Goal: Task Accomplishment & Management: Use online tool/utility

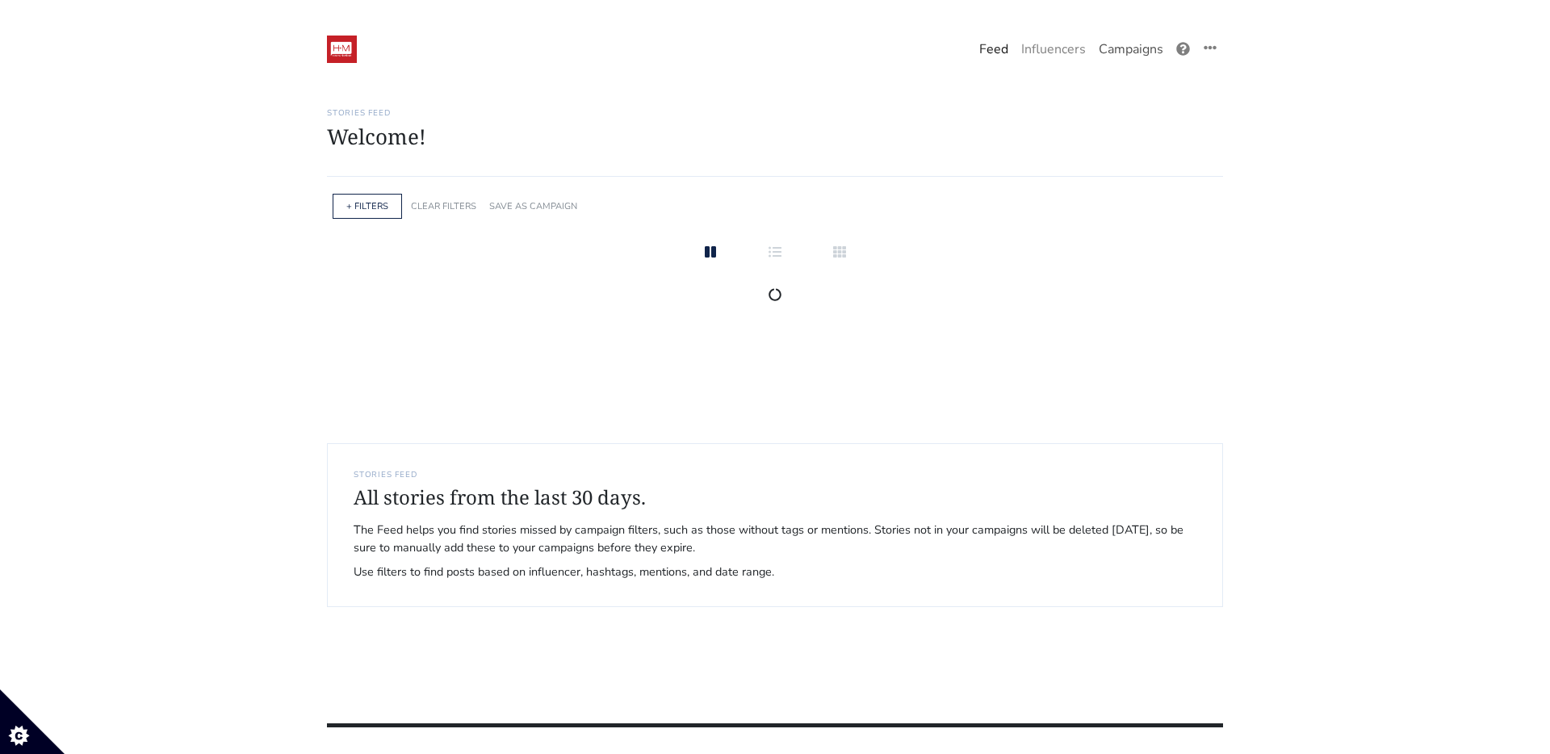
click at [1160, 47] on link "Campaigns" at bounding box center [1131, 49] width 78 height 32
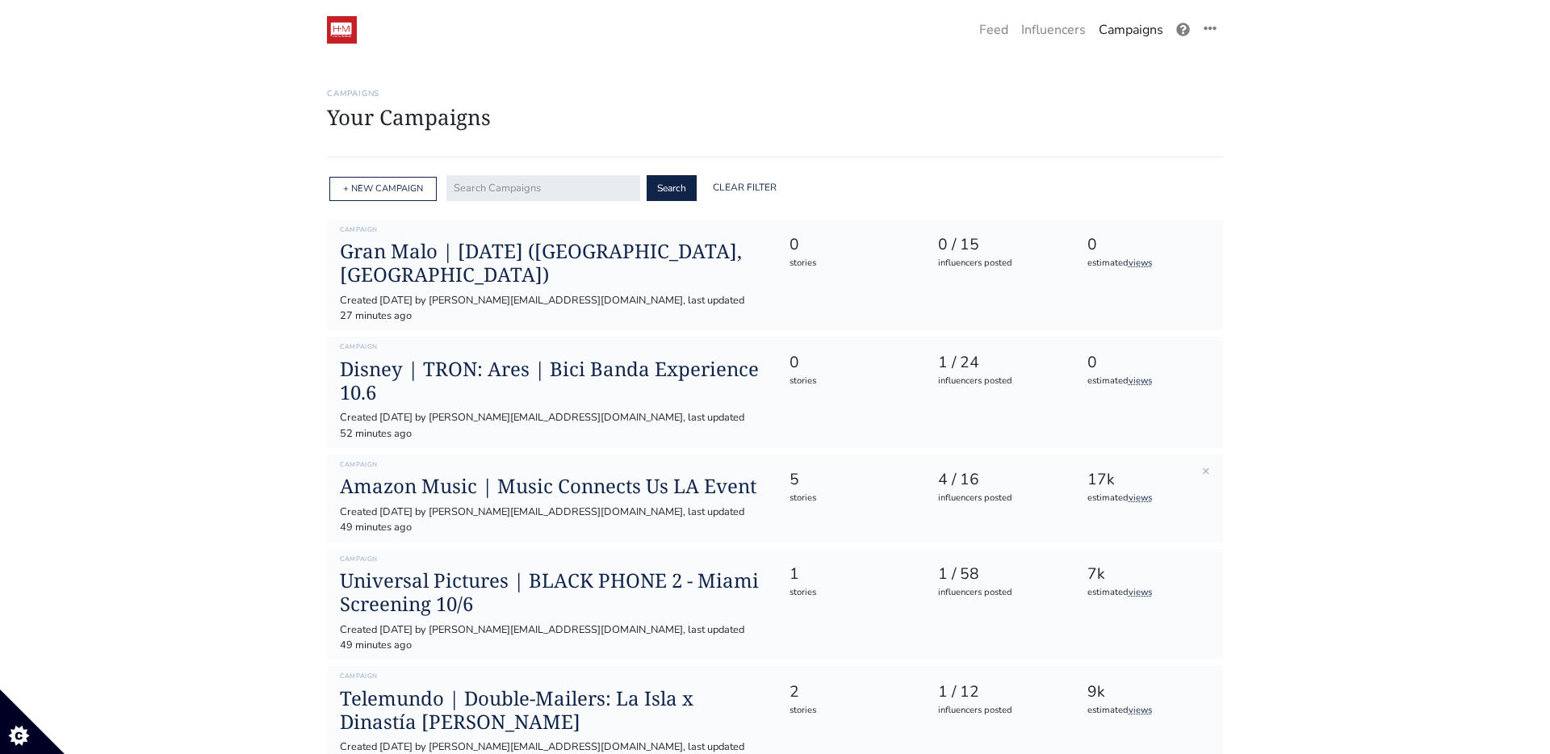
scroll to position [20, 0]
click at [546, 474] on h1 "Amazon Music | Music Connects Us LA Event" at bounding box center [551, 485] width 423 height 23
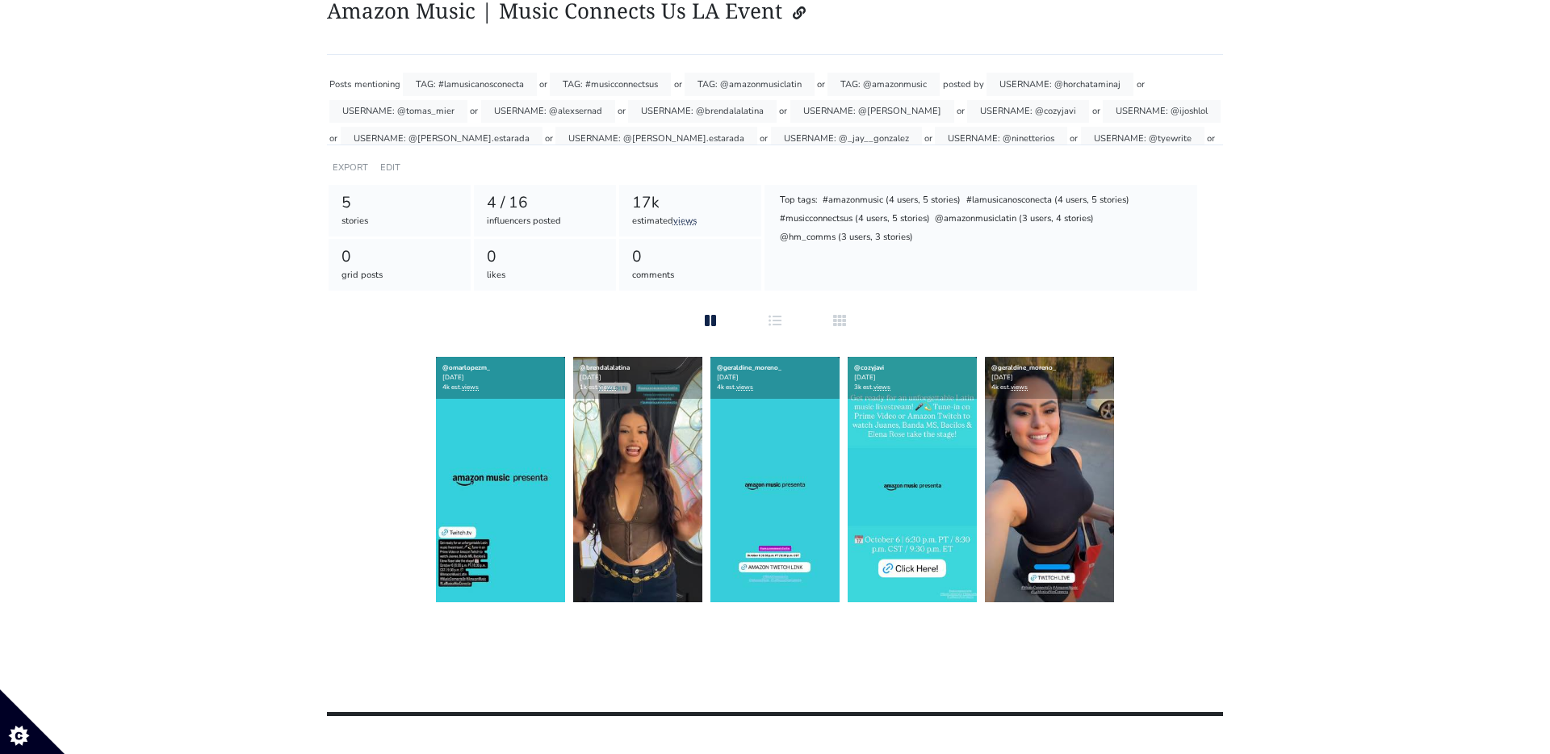
scroll to position [128, 0]
click at [391, 165] on link "EDIT" at bounding box center [390, 167] width 20 height 12
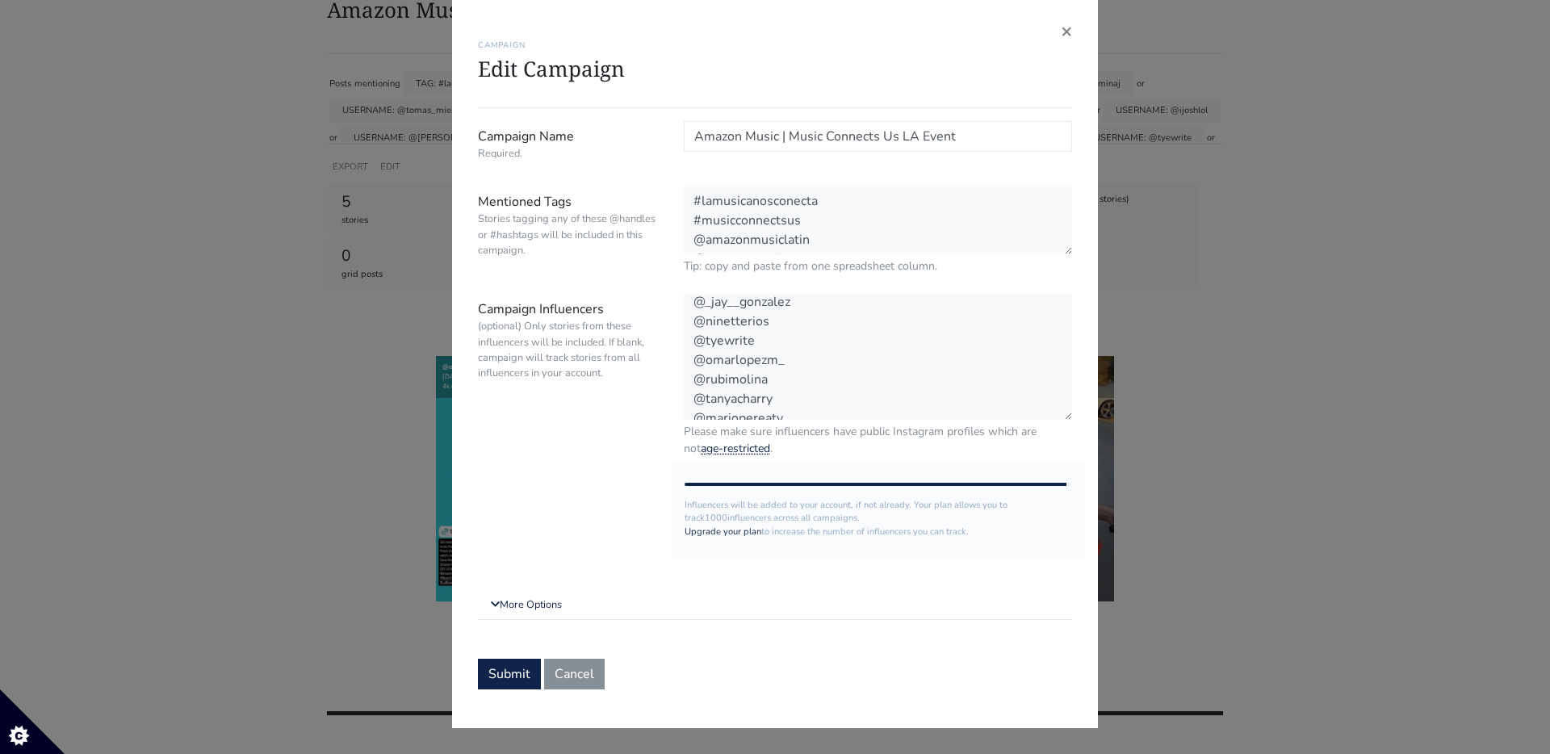
scroll to position [194, 0]
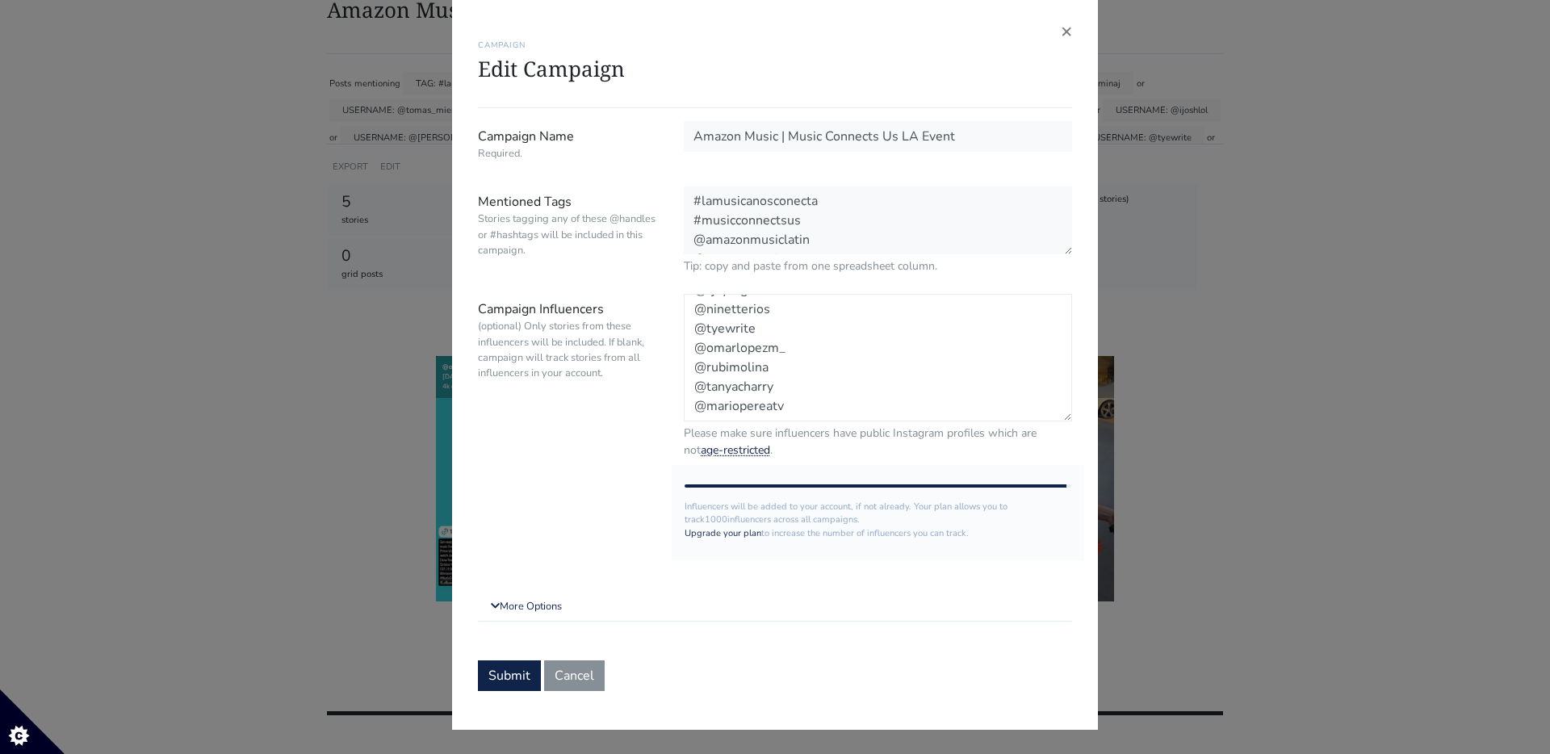
click at [799, 404] on textarea "@horchataminaj @tomas_mier @alexsernad @brendalalatina @geraldine_moreno_ @cozy…" at bounding box center [878, 358] width 388 height 128
paste textarea "bricacho_"
click at [696, 391] on textarea "@horchataminaj @tomas_mier @alexsernad @brendalalatina @geraldine_moreno_ @cozy…" at bounding box center [878, 358] width 388 height 128
click at [869, 389] on textarea "@horchataminaj @tomas_mier @alexsernad @brendalalatina @geraldine_moreno_ @cozy…" at bounding box center [878, 358] width 388 height 128
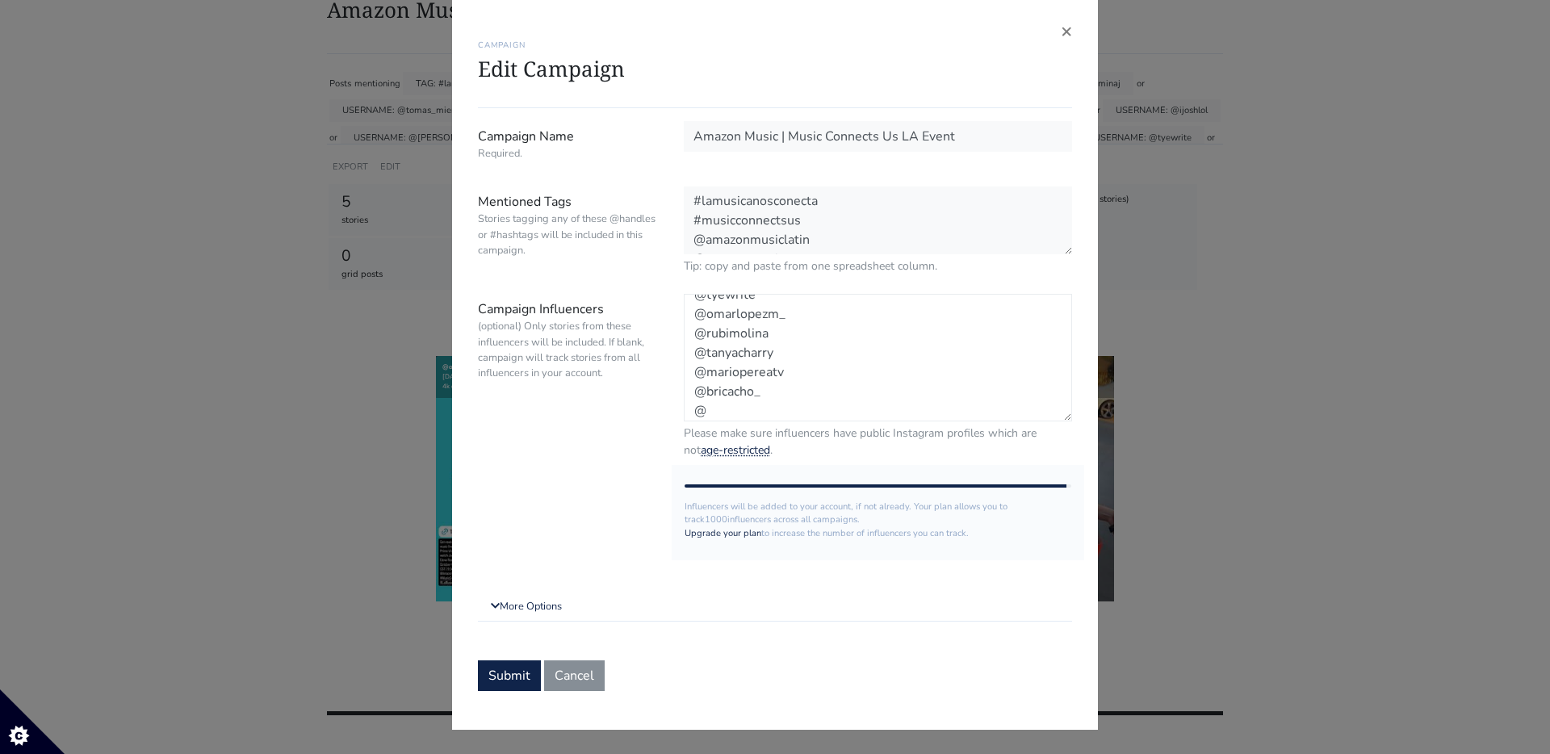
paste textarea "smoochyone"
paste textarea "josequinterotv"
paste textarea "lupellerenas"
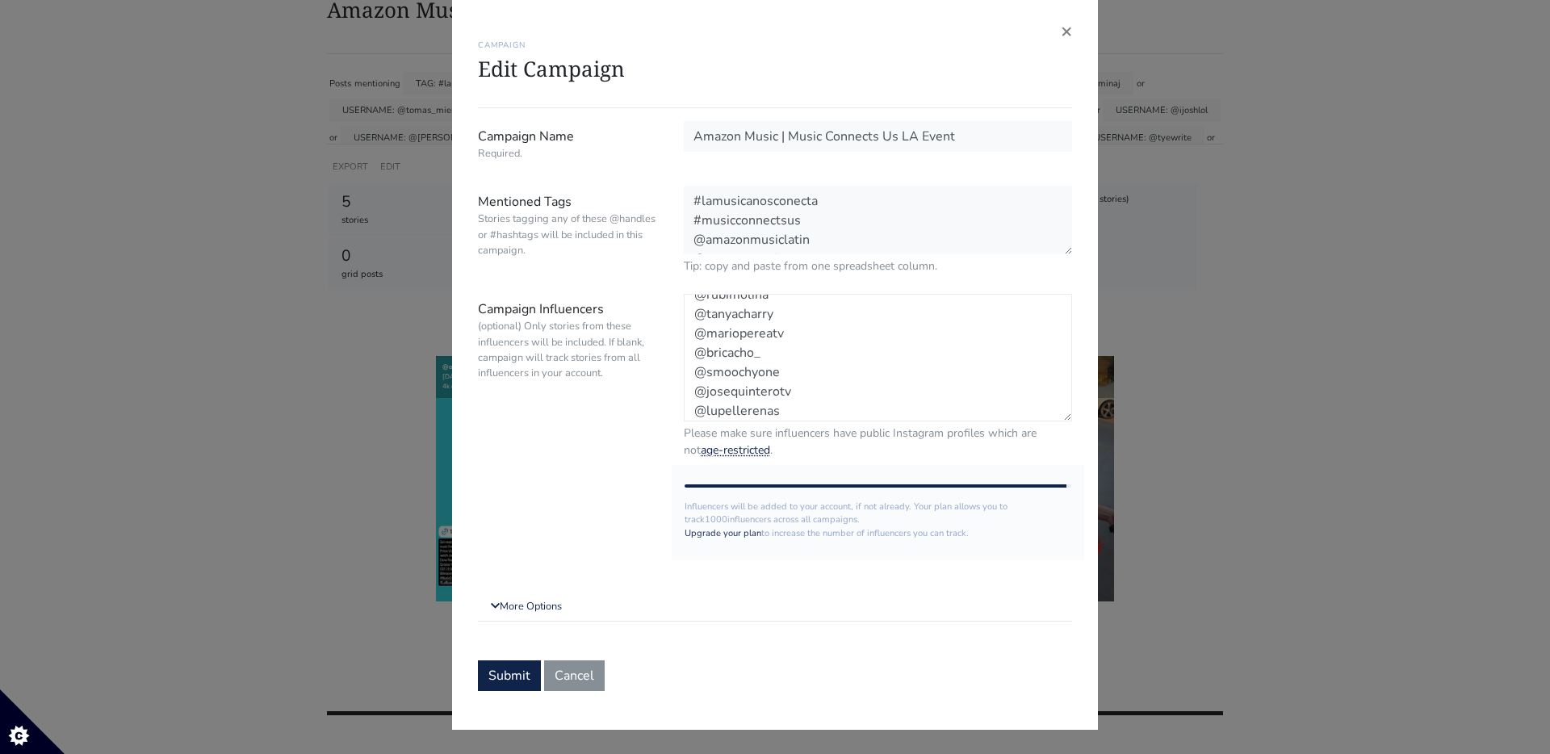
scroll to position [286, 0]
paste textarea "claudiauballez"
type textarea "@horchataminaj @tomas_mier @alexsernad @brendalalatina @geraldine_moreno_ @cozy…"
click at [527, 672] on button "Submit" at bounding box center [509, 674] width 63 height 31
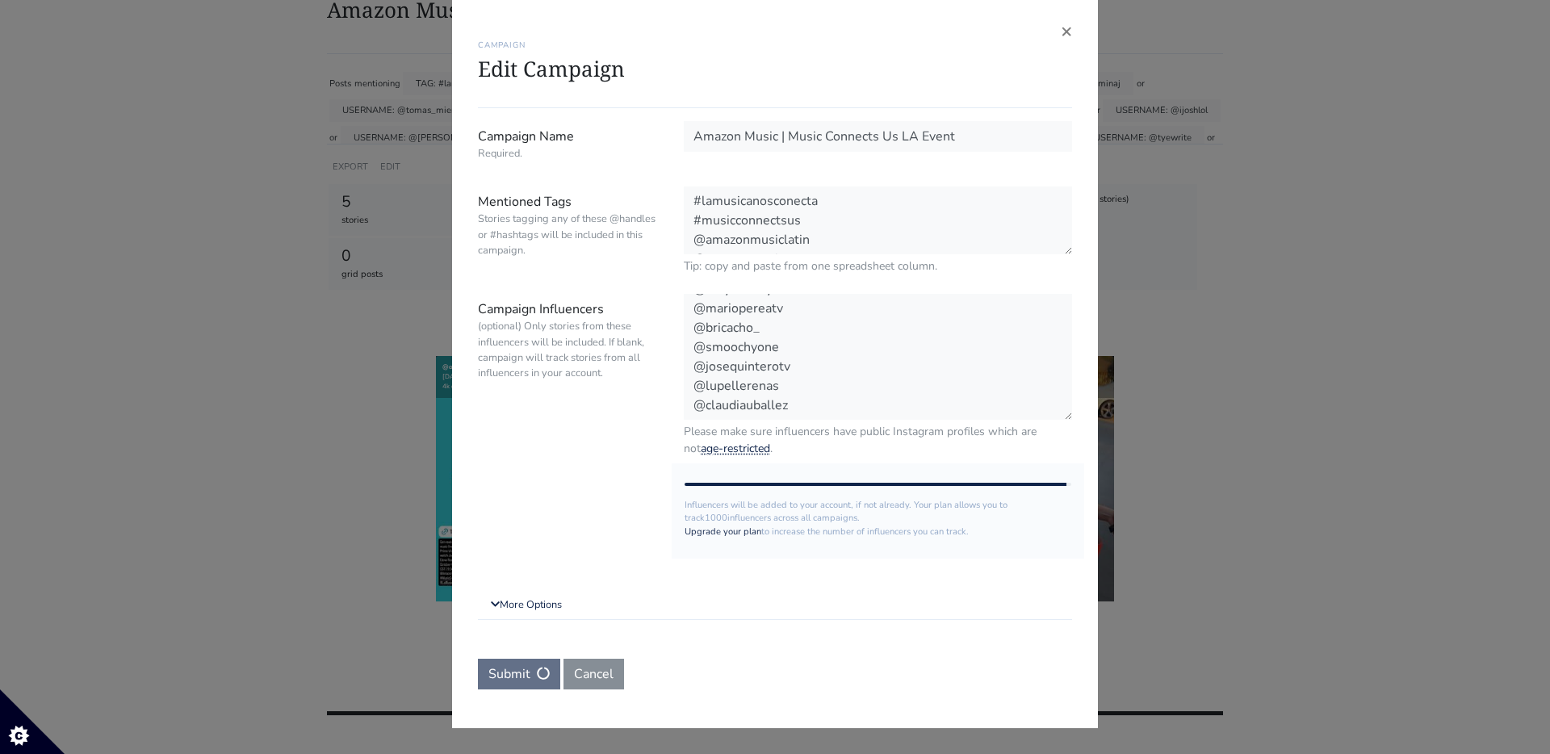
scroll to position [0, 0]
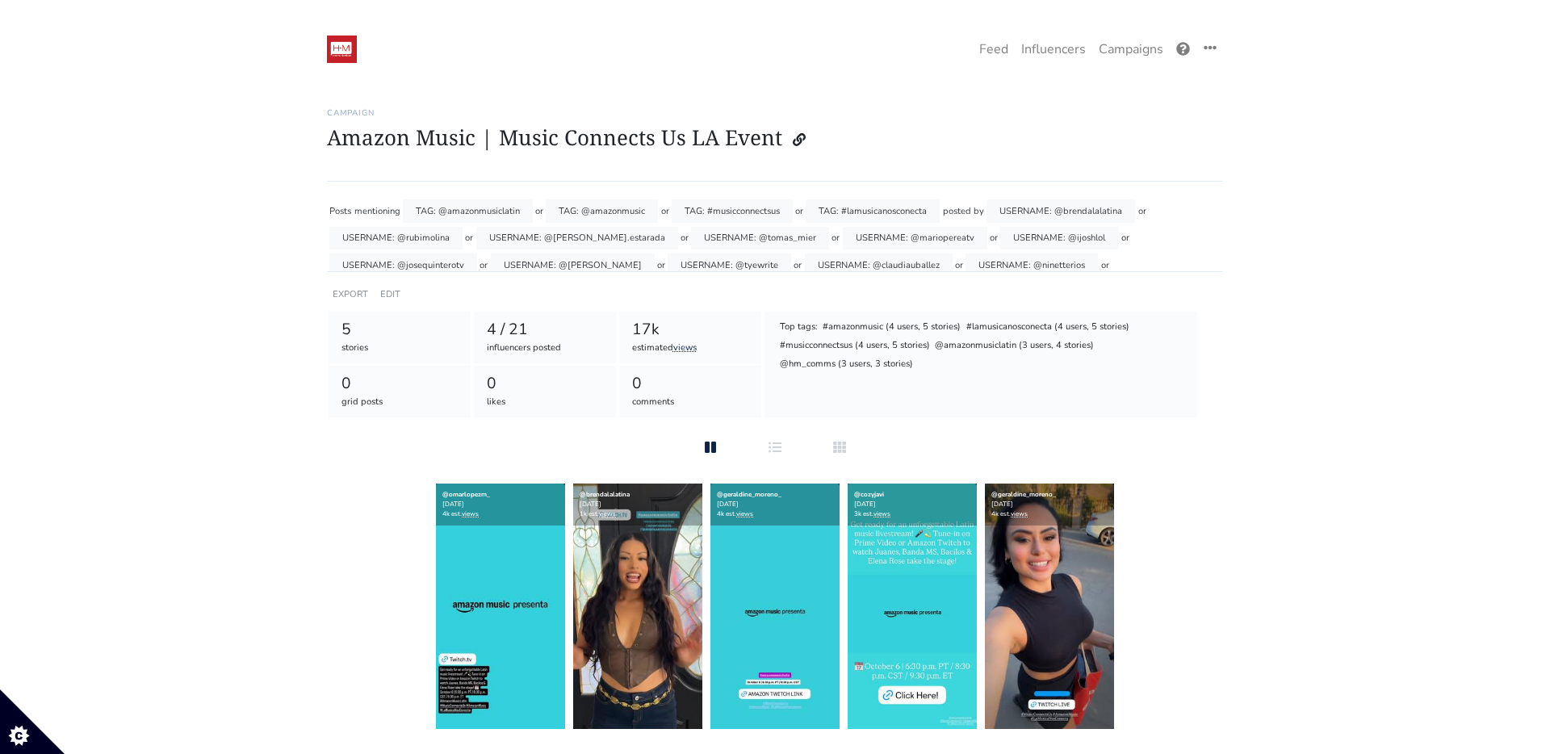
click at [341, 52] on img at bounding box center [342, 49] width 30 height 27
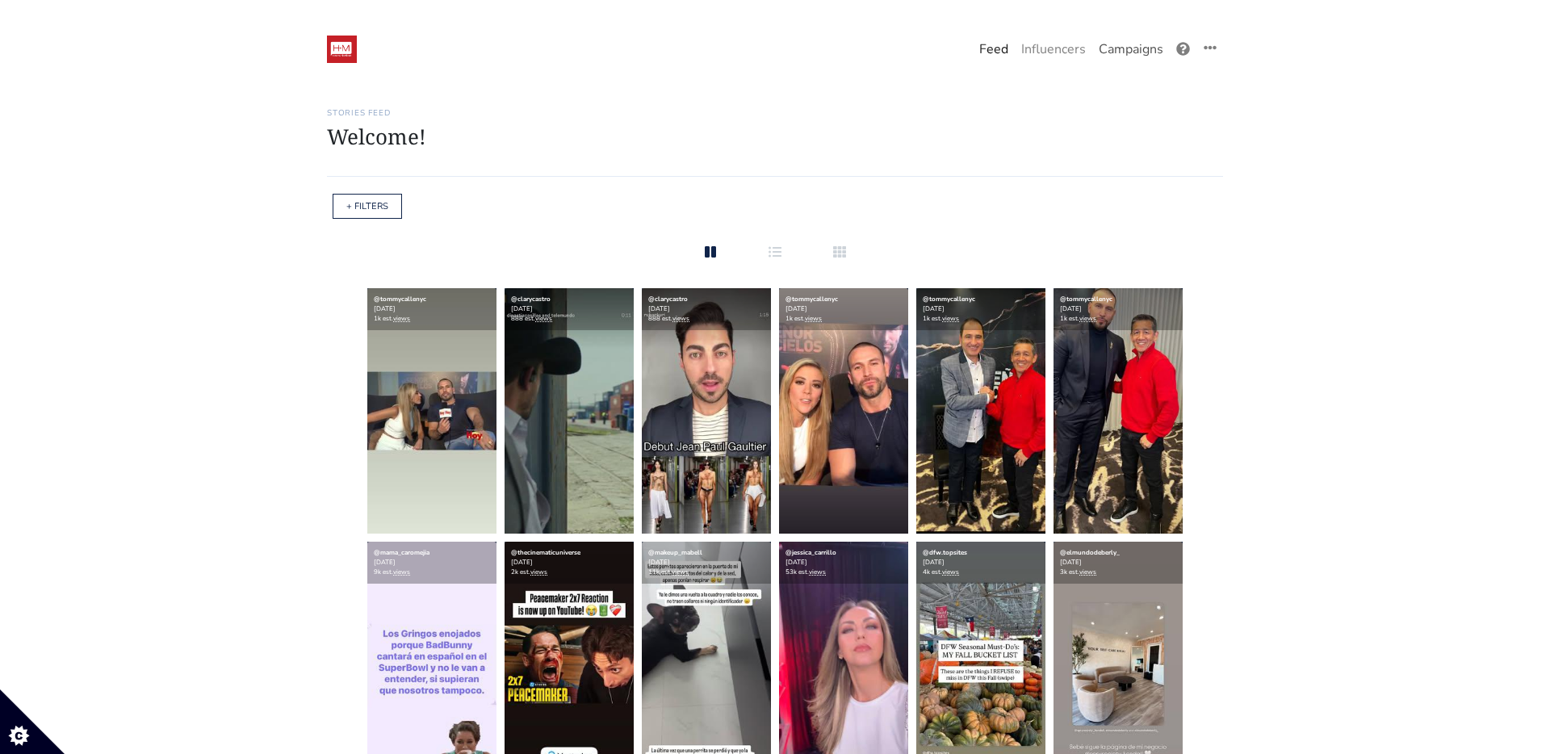
click at [1139, 54] on link "Campaigns" at bounding box center [1131, 49] width 78 height 32
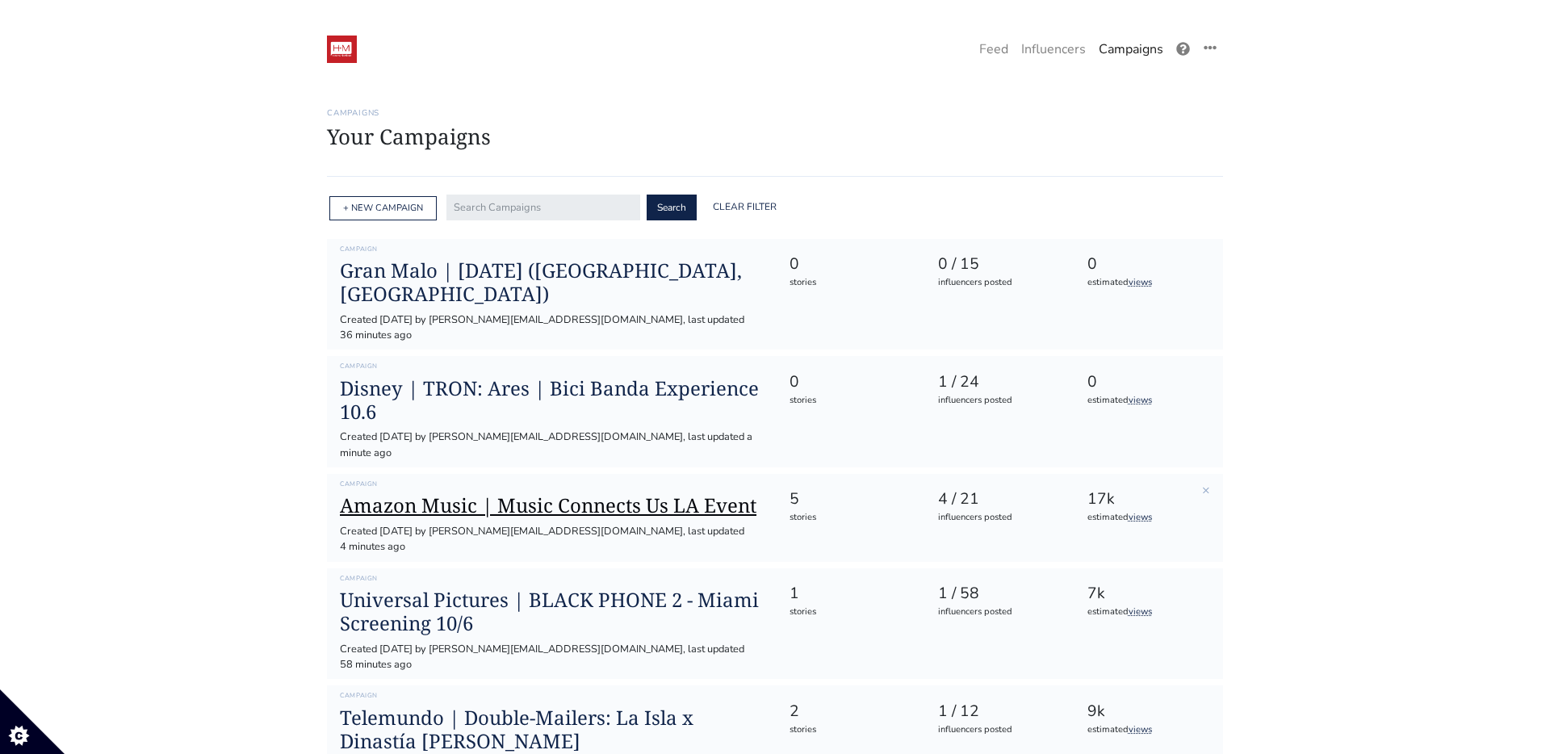
click at [552, 494] on h1 "Amazon Music | Music Connects Us LA Event" at bounding box center [551, 505] width 423 height 23
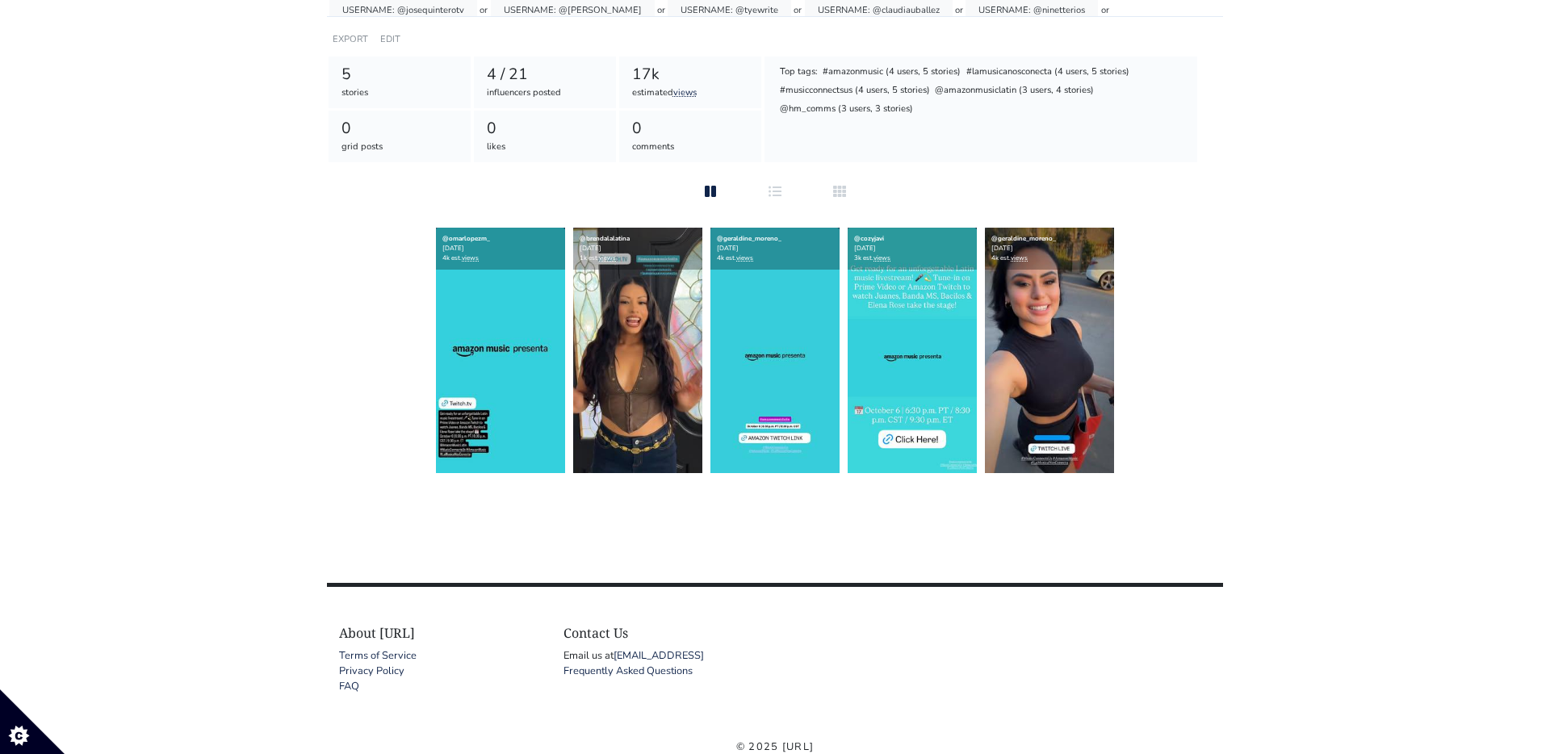
scroll to position [266, 0]
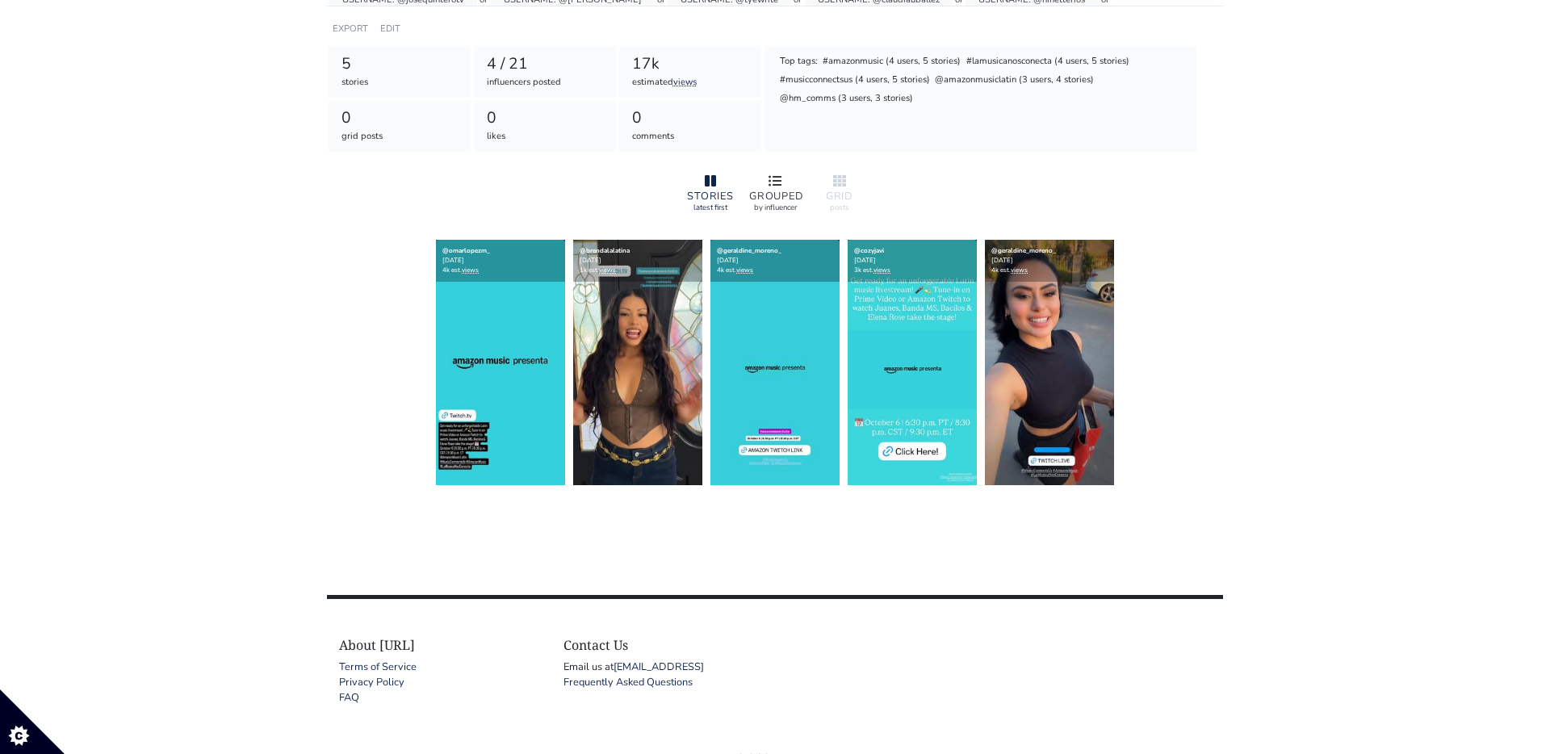
click at [775, 182] on icon at bounding box center [775, 181] width 13 height 10
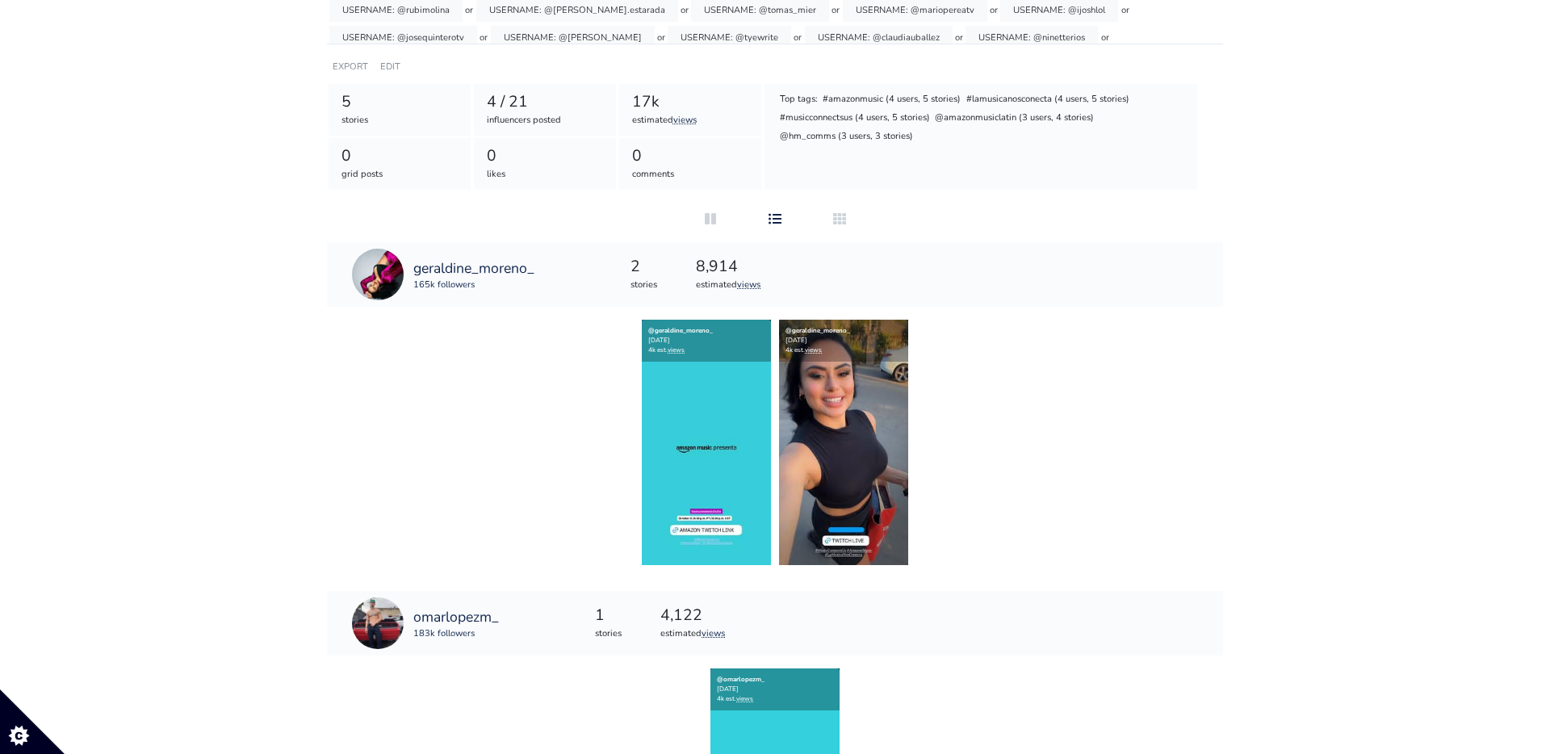
scroll to position [222, 0]
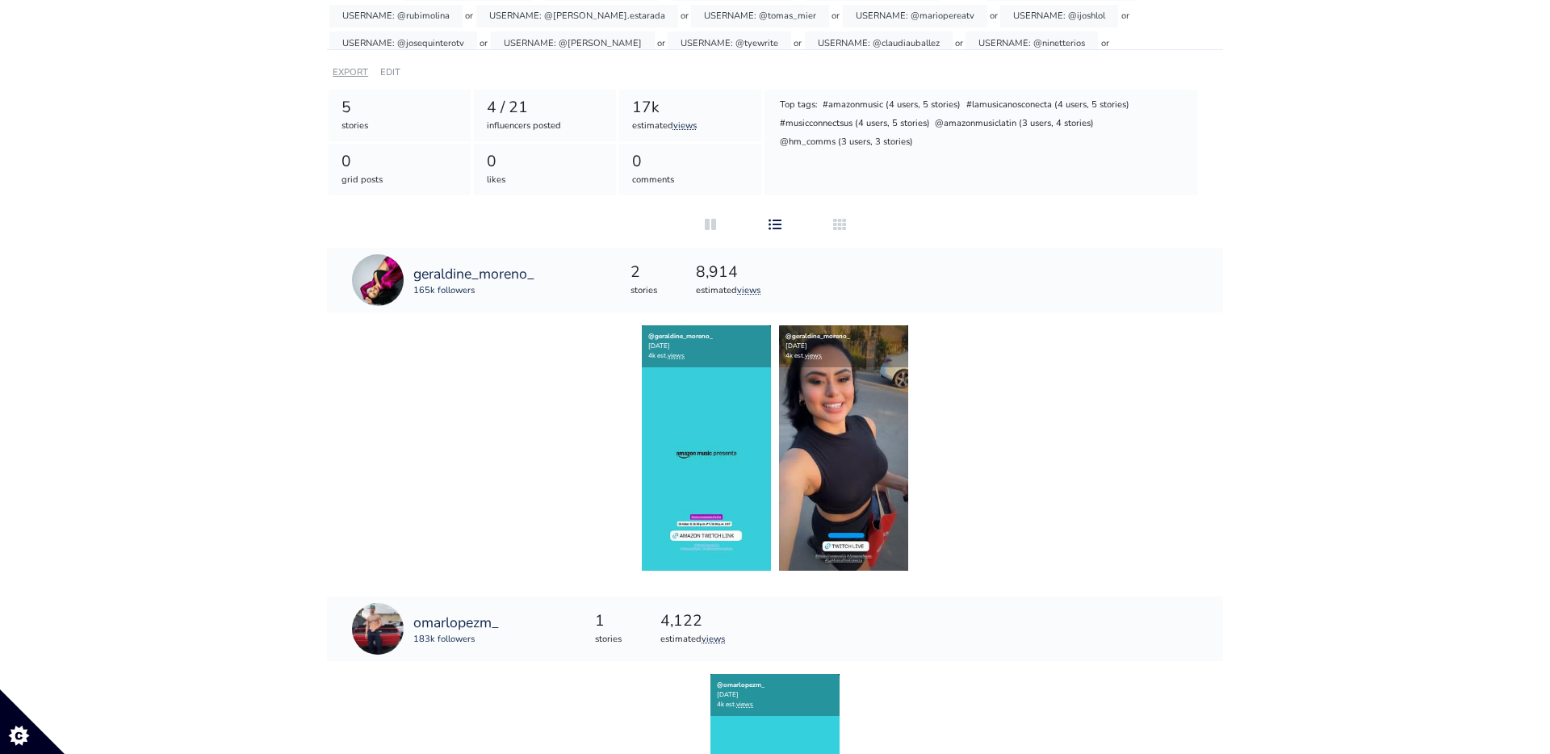
click at [351, 73] on link "EXPORT" at bounding box center [351, 72] width 36 height 12
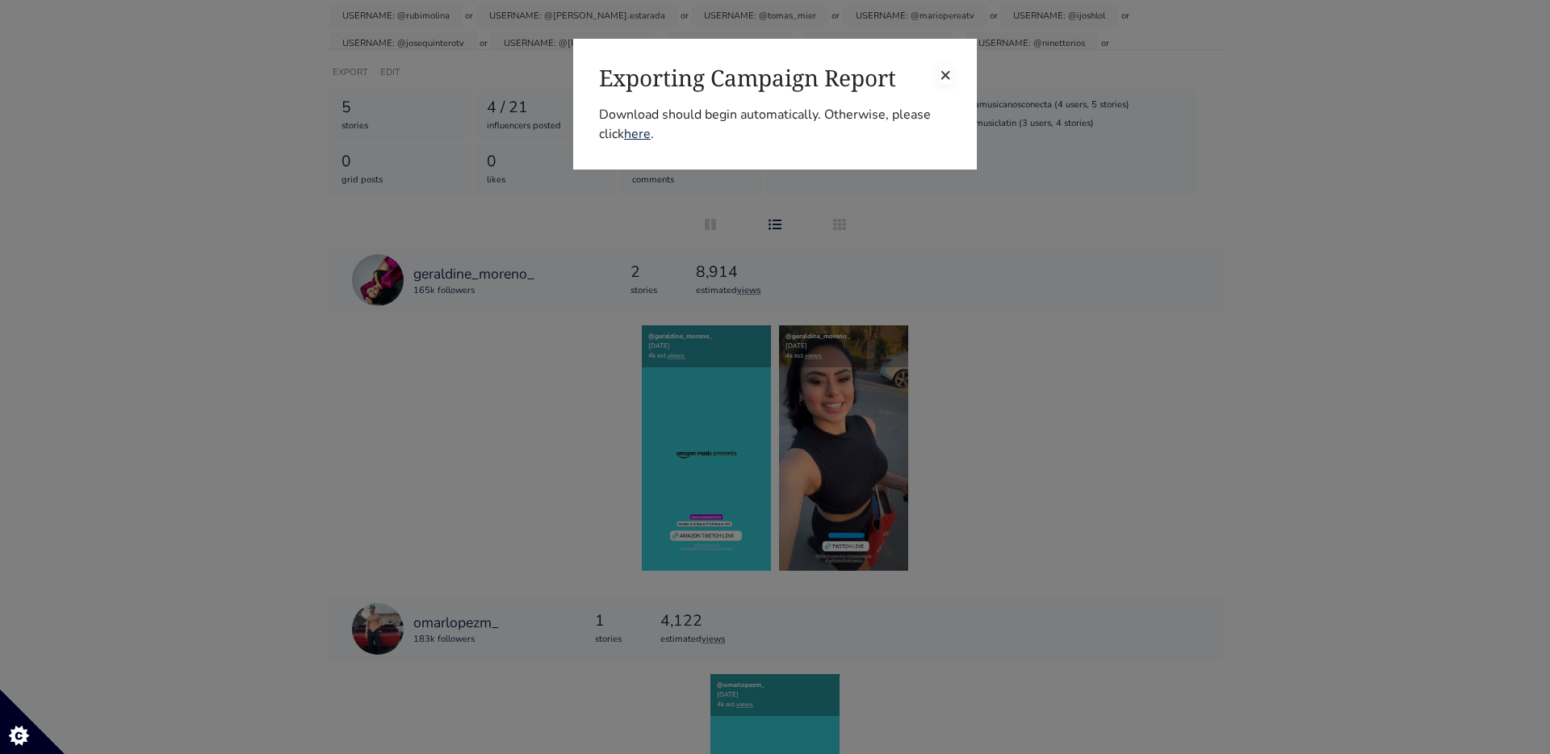
click at [942, 74] on span "×" at bounding box center [945, 74] width 11 height 26
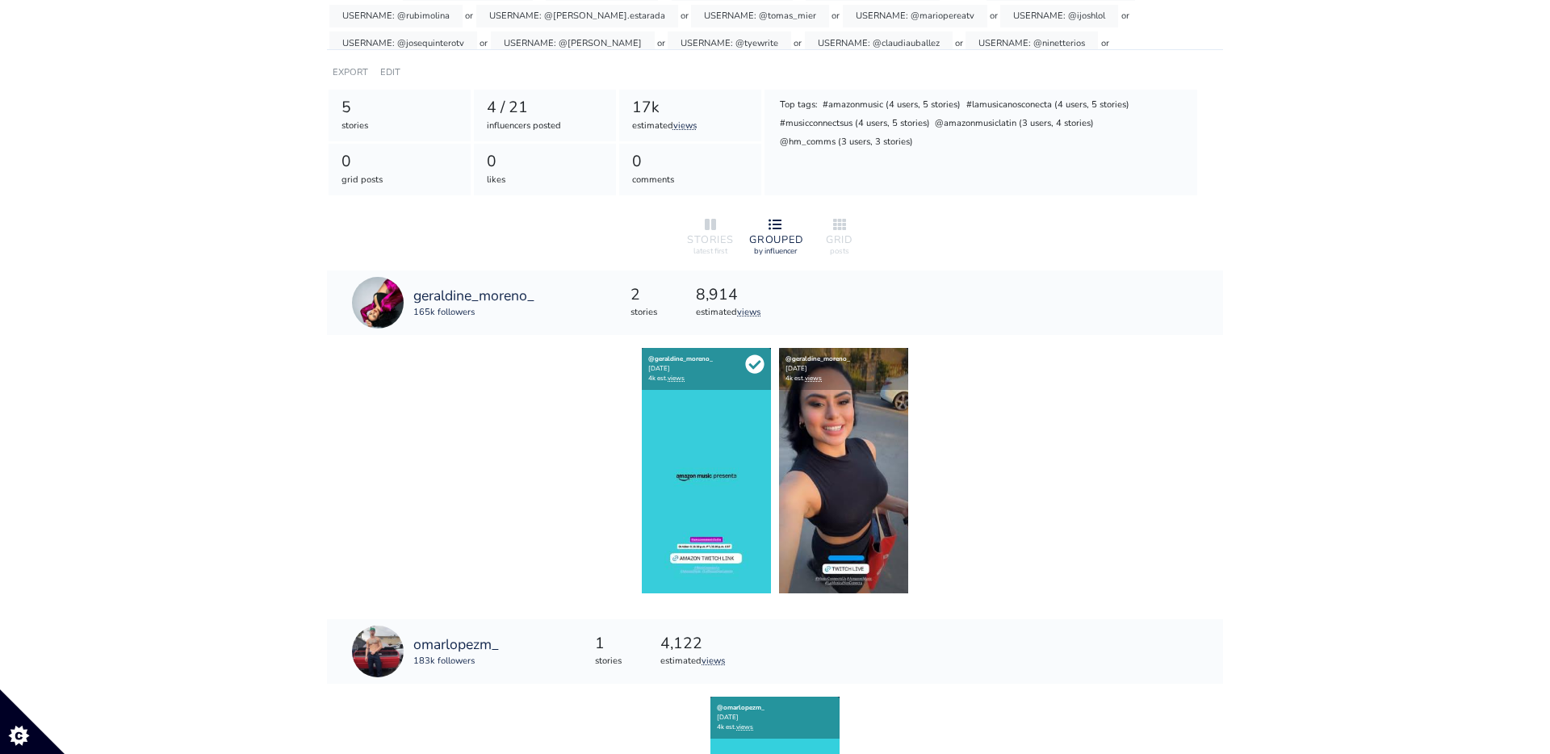
click at [756, 364] on icon at bounding box center [754, 363] width 19 height 19
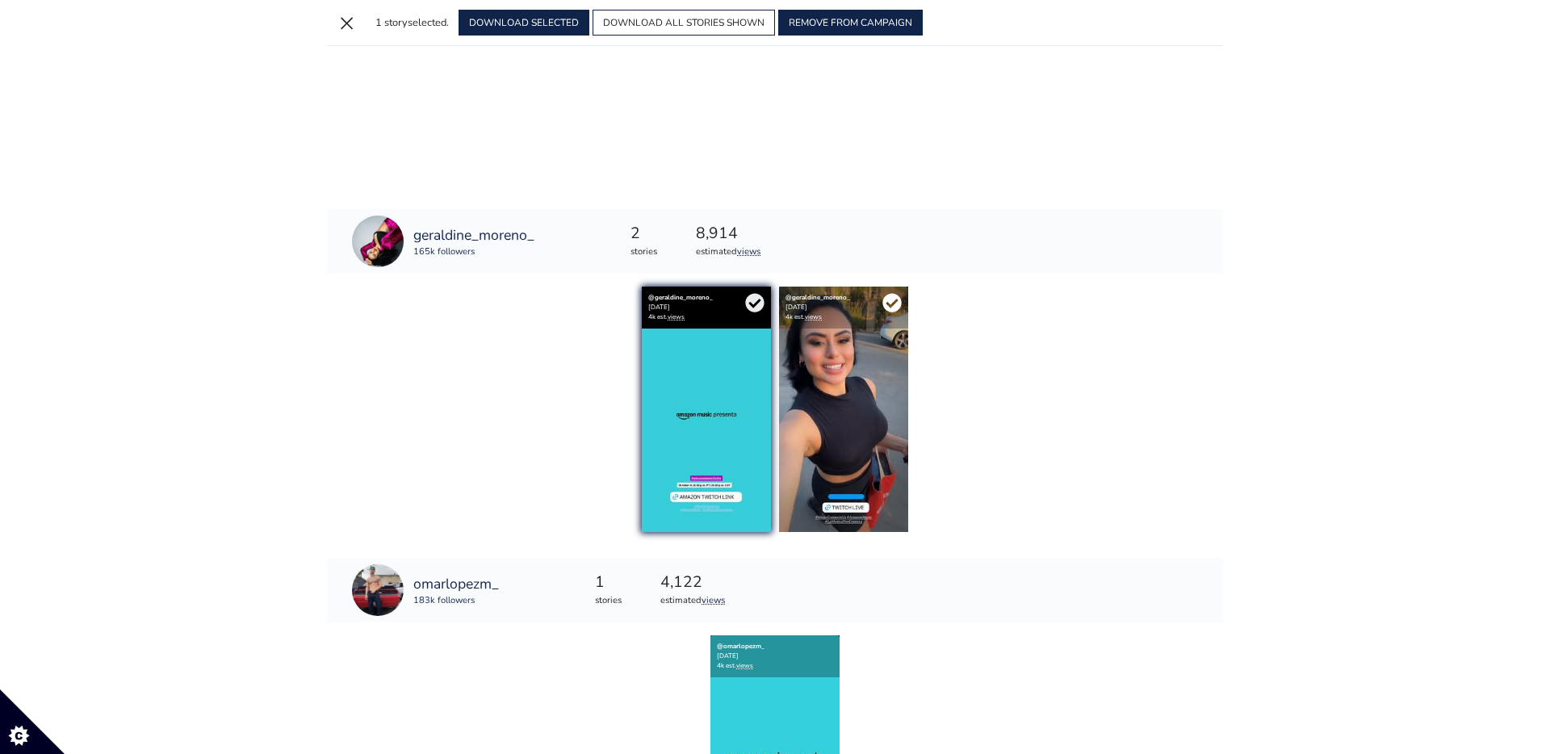
click at [892, 303] on icon at bounding box center [891, 302] width 19 height 19
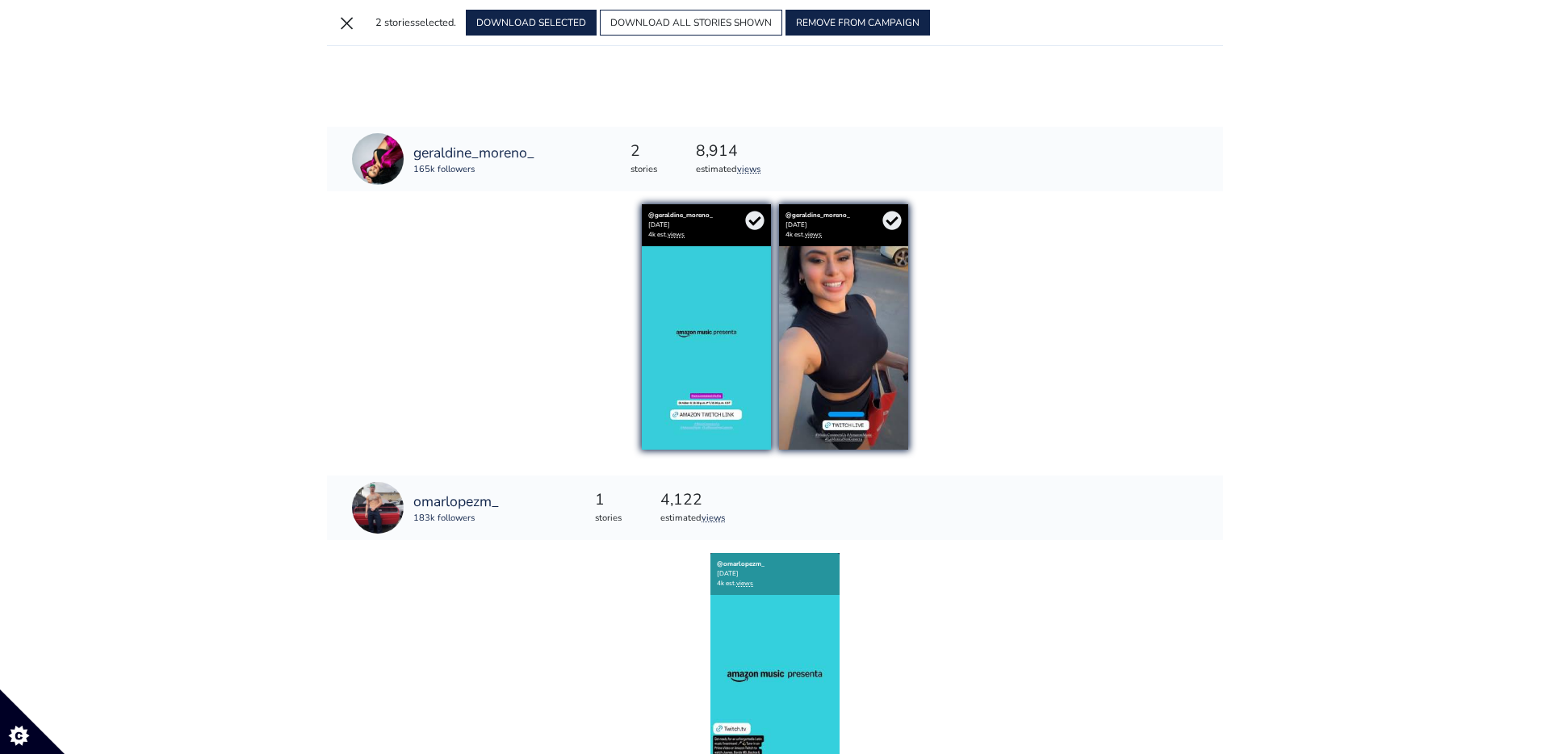
scroll to position [358, 0]
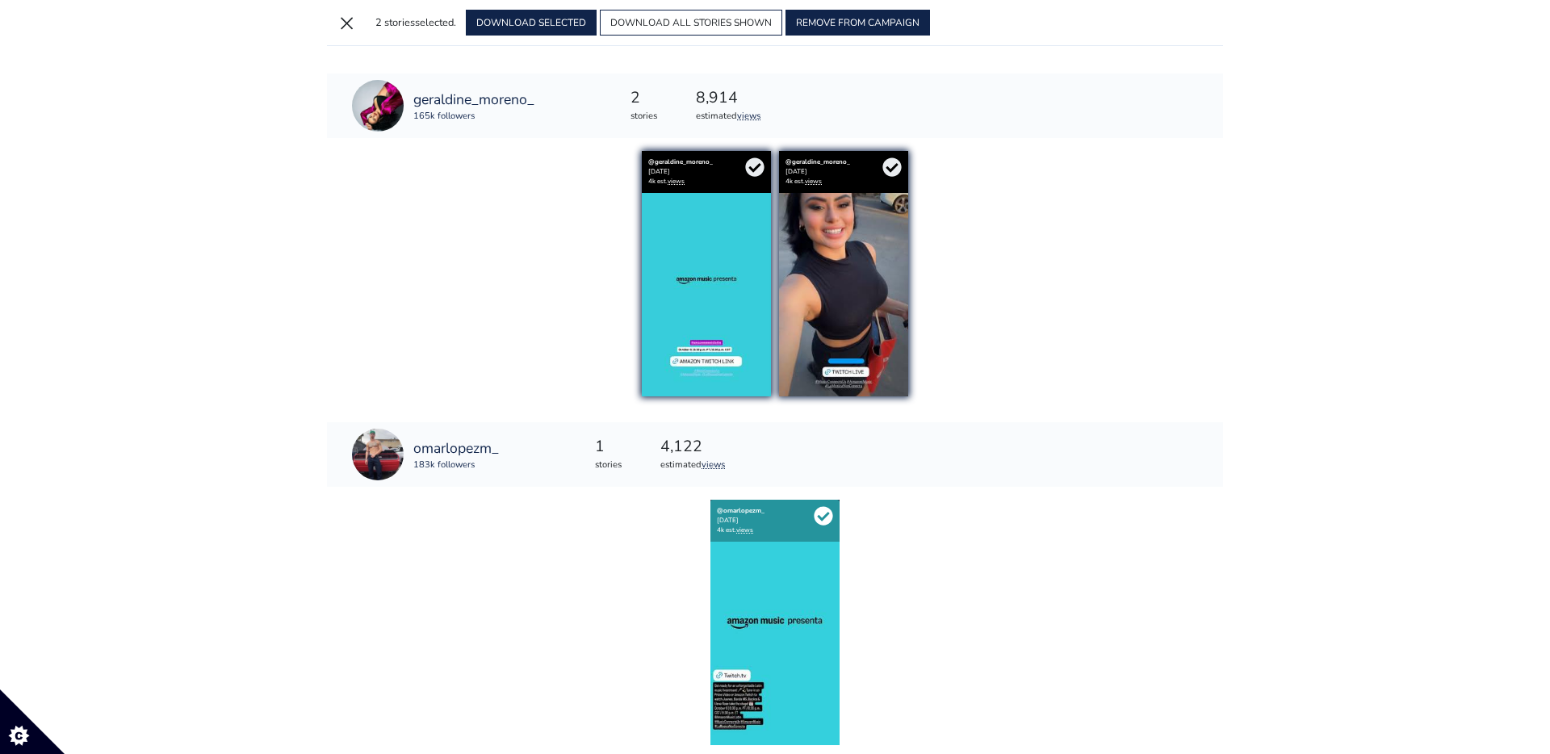
click at [829, 515] on icon at bounding box center [823, 516] width 19 height 19
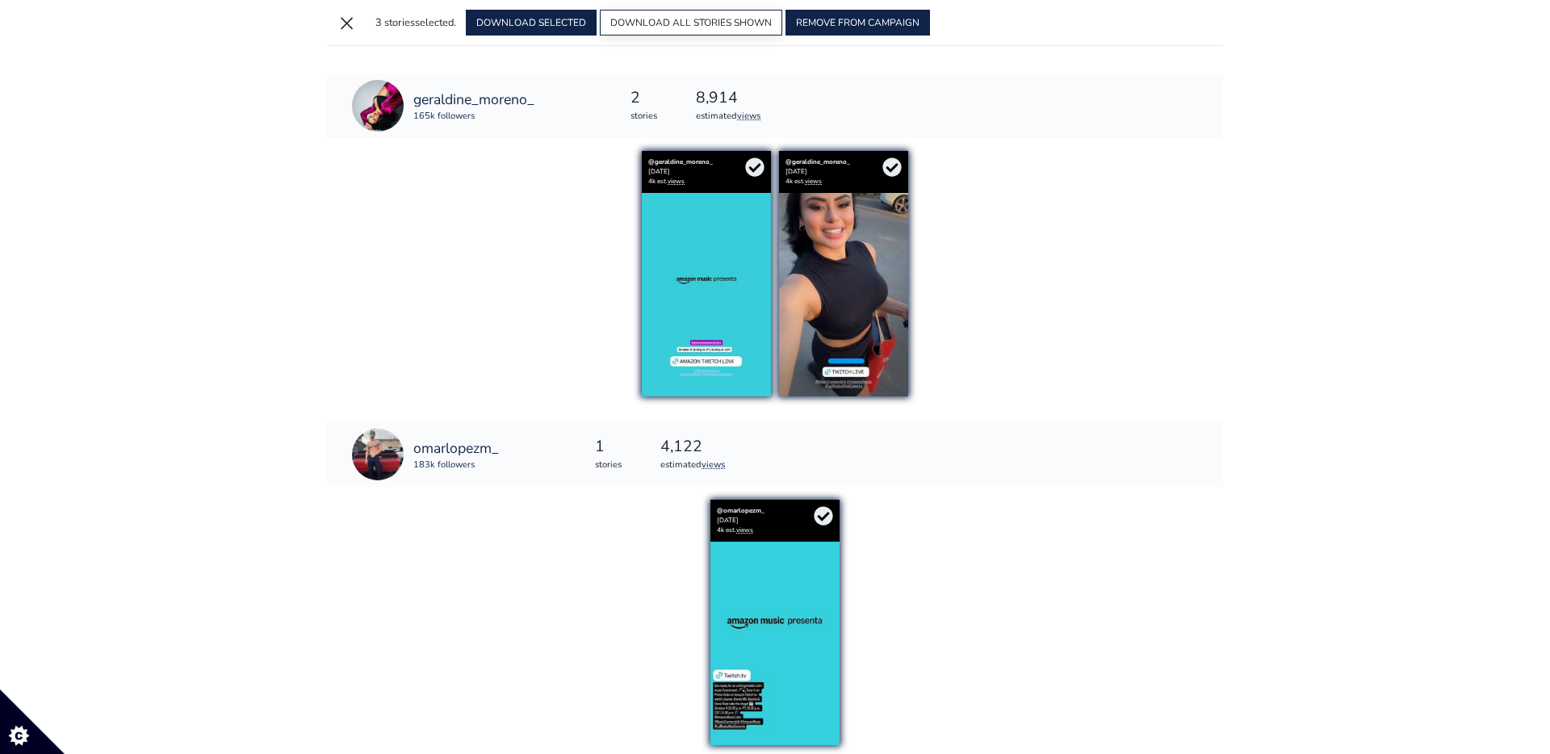
click at [665, 19] on button "DOWNLOAD ALL STORIES SHOWN" at bounding box center [691, 23] width 182 height 26
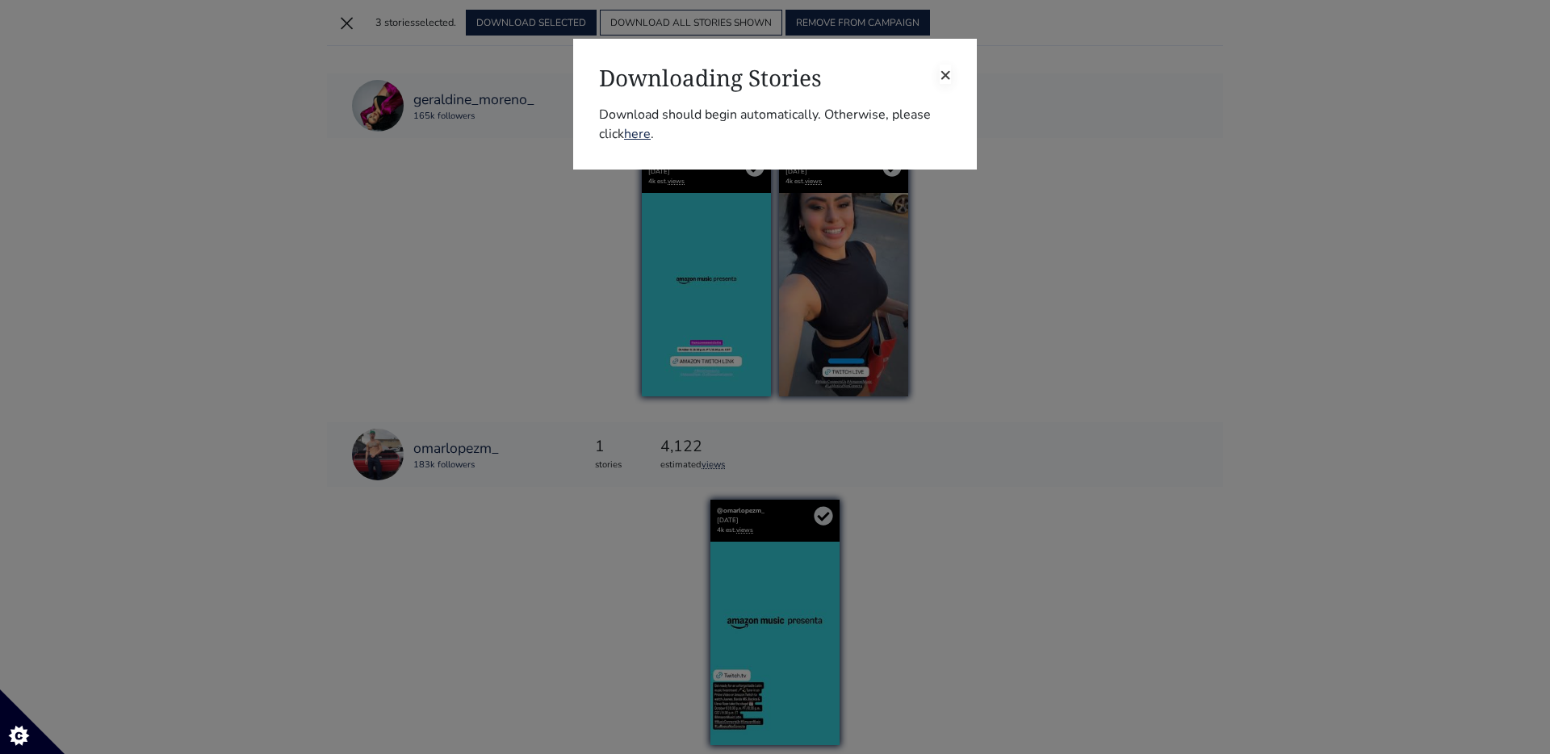
click at [941, 71] on span "×" at bounding box center [945, 74] width 11 height 26
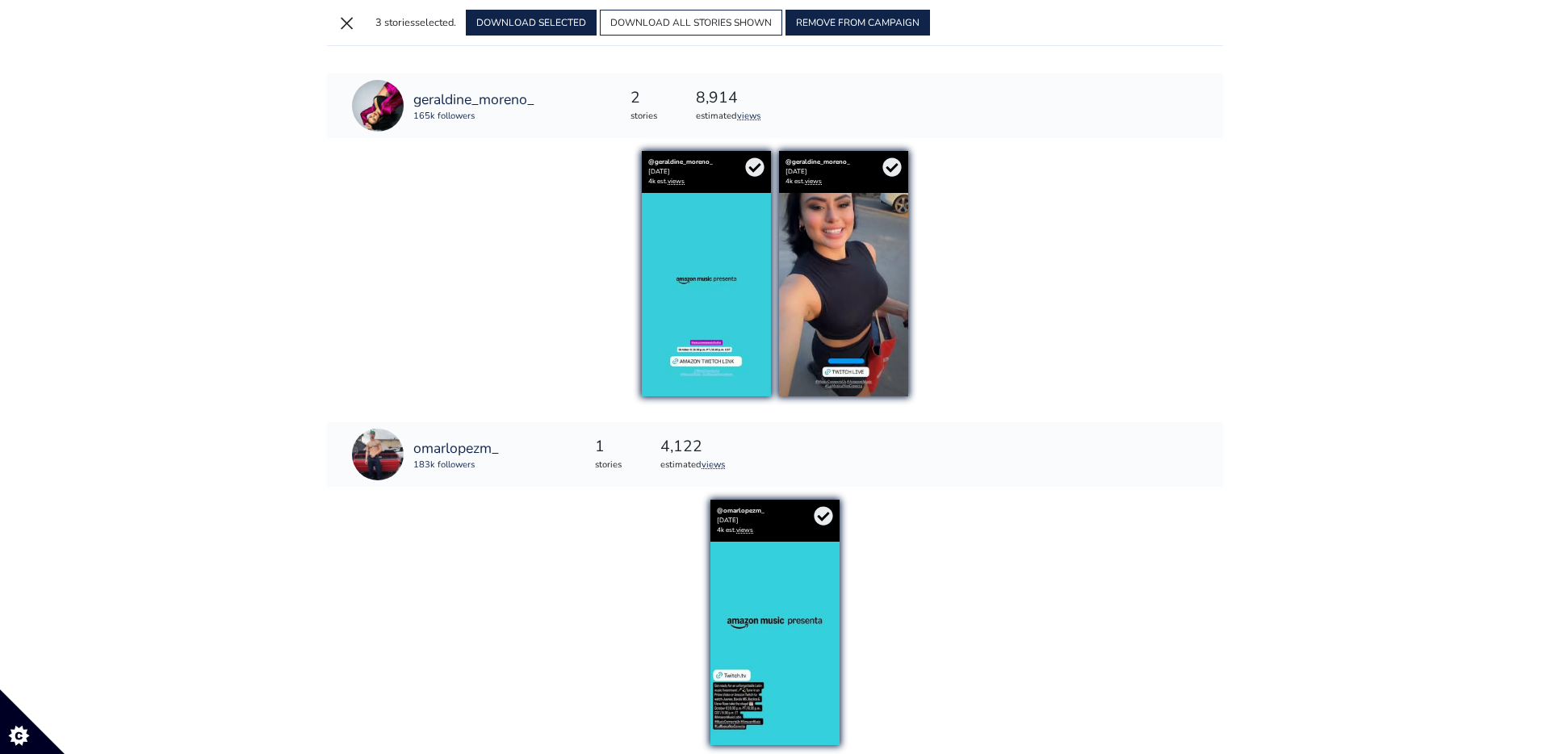
scroll to position [0, 0]
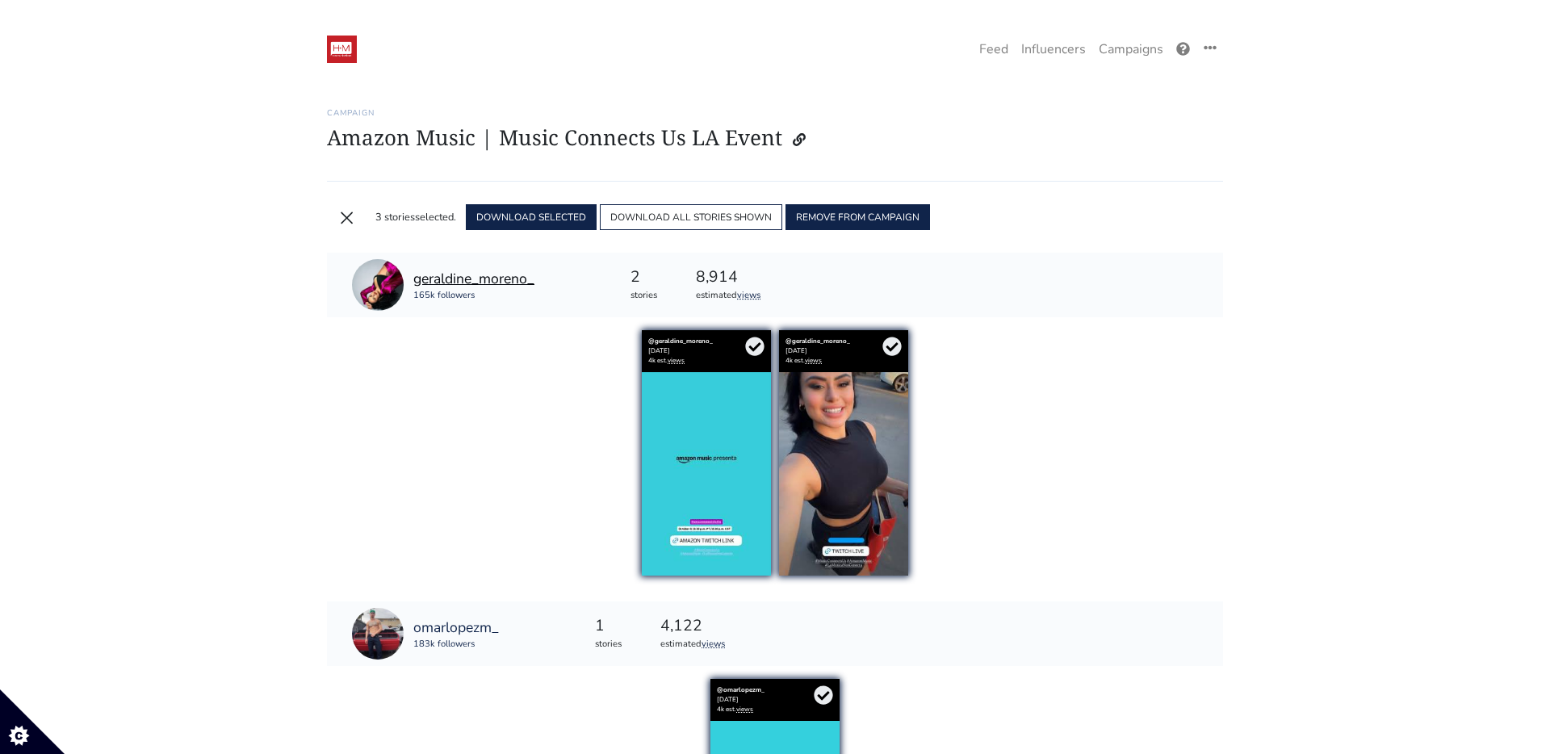
drag, startPoint x: 547, startPoint y: 281, endPoint x: 414, endPoint y: 278, distance: 133.3
click at [414, 279] on div "geraldine_moreno_ 165k followers" at bounding box center [443, 285] width 233 height 65
copy div "geraldine_moreno_ 165k followers"
click at [354, 212] on button "×" at bounding box center [346, 217] width 26 height 26
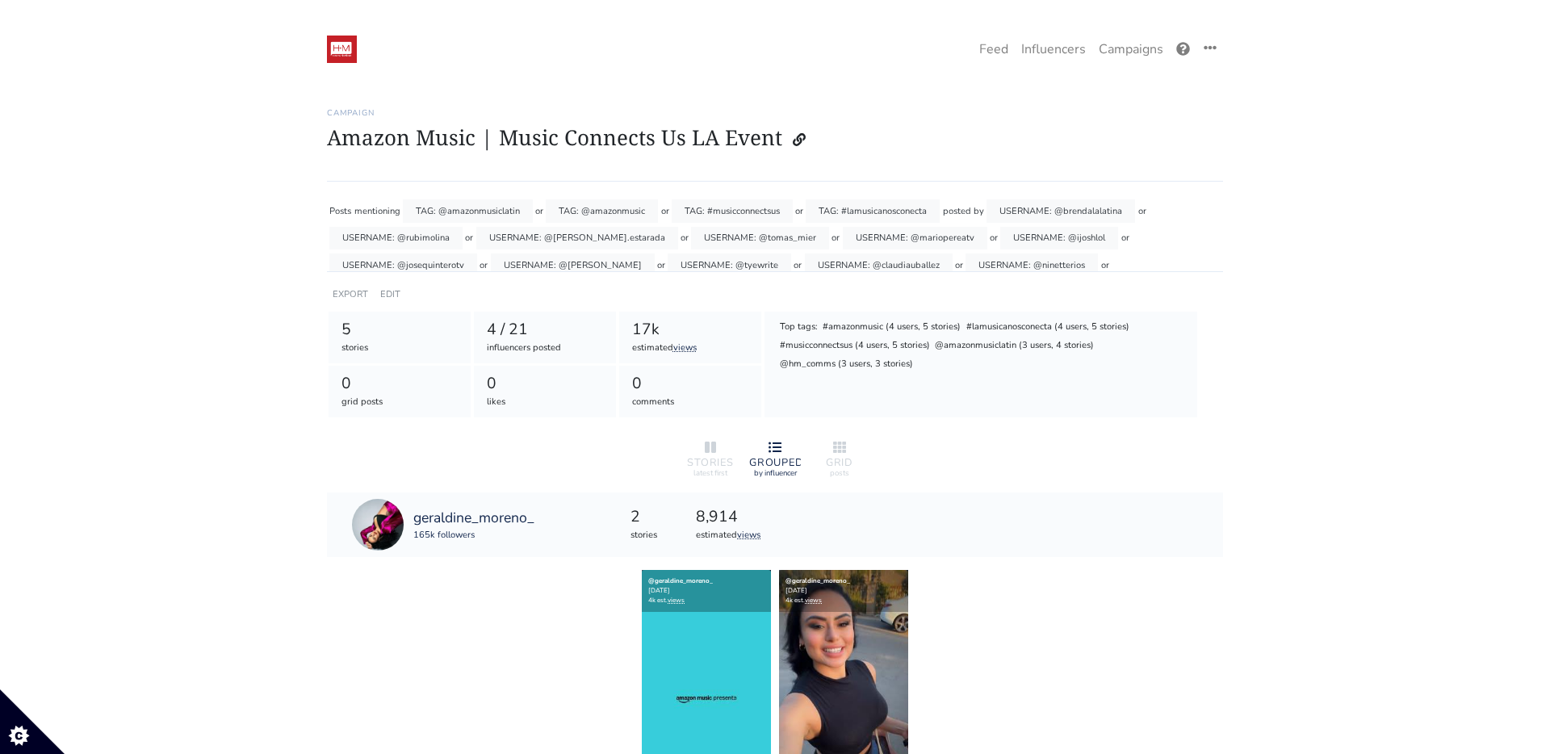
scroll to position [91, 0]
